Goal: Find specific page/section: Find specific page/section

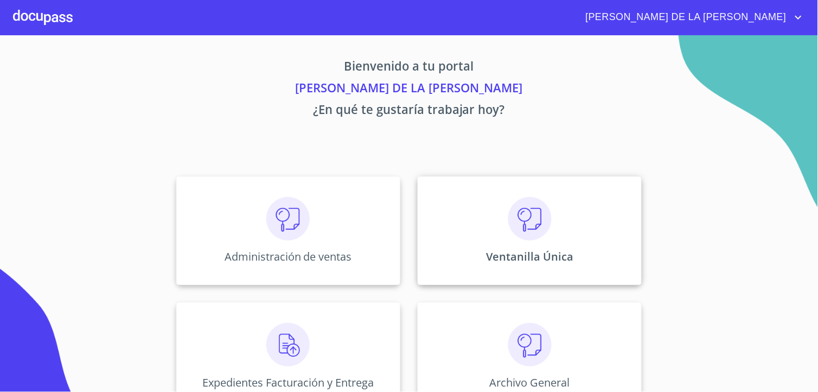
click at [493, 220] on div "Ventanilla Única" at bounding box center [530, 230] width 224 height 109
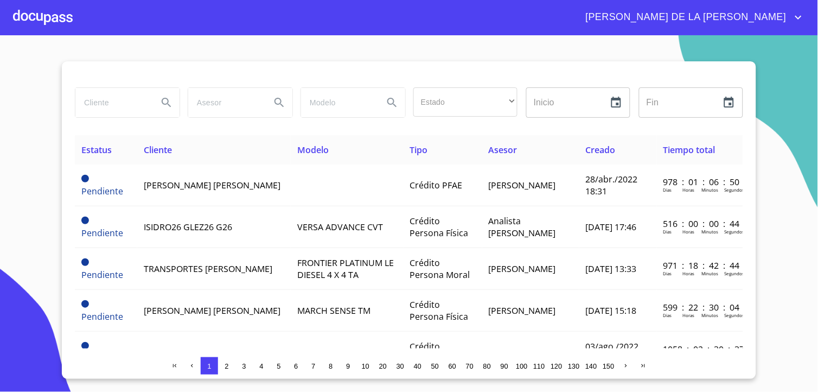
click at [127, 107] on input "search" at bounding box center [112, 102] width 74 height 29
type input "[PERSON_NAME]"
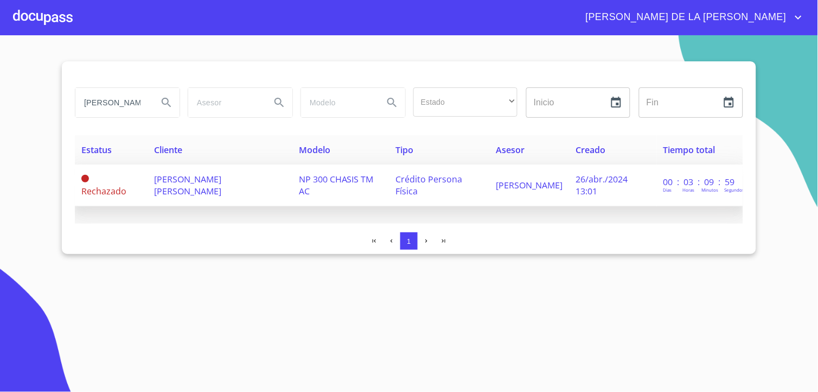
click at [216, 183] on span "[PERSON_NAME] [PERSON_NAME]" at bounding box center [187, 185] width 67 height 24
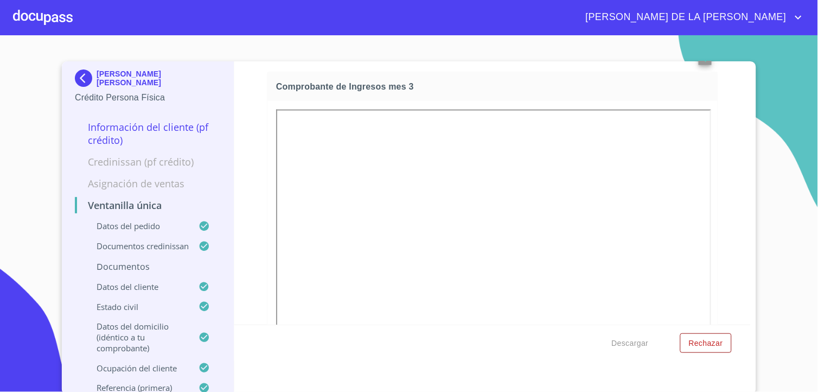
scroll to position [2472, 0]
